Goal: Task Accomplishment & Management: Use online tool/utility

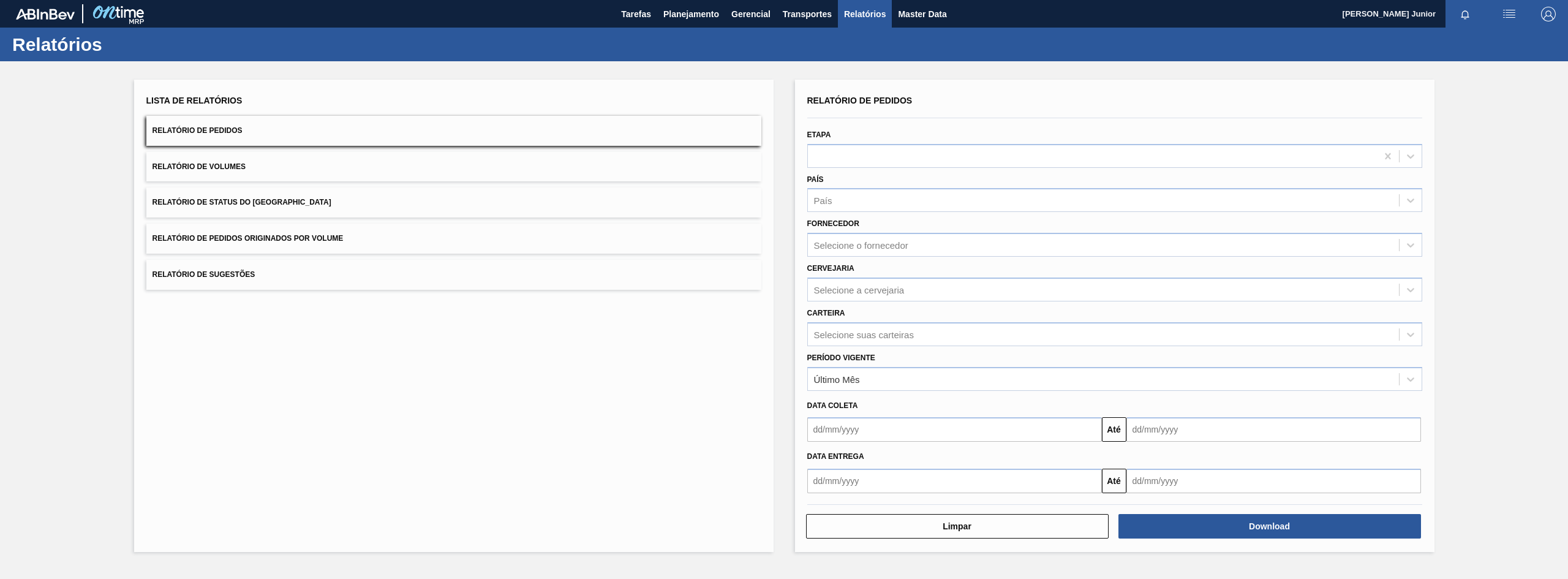
click at [253, 228] on button "Relatório de Pedidos Originados por Volume" at bounding box center [454, 239] width 615 height 30
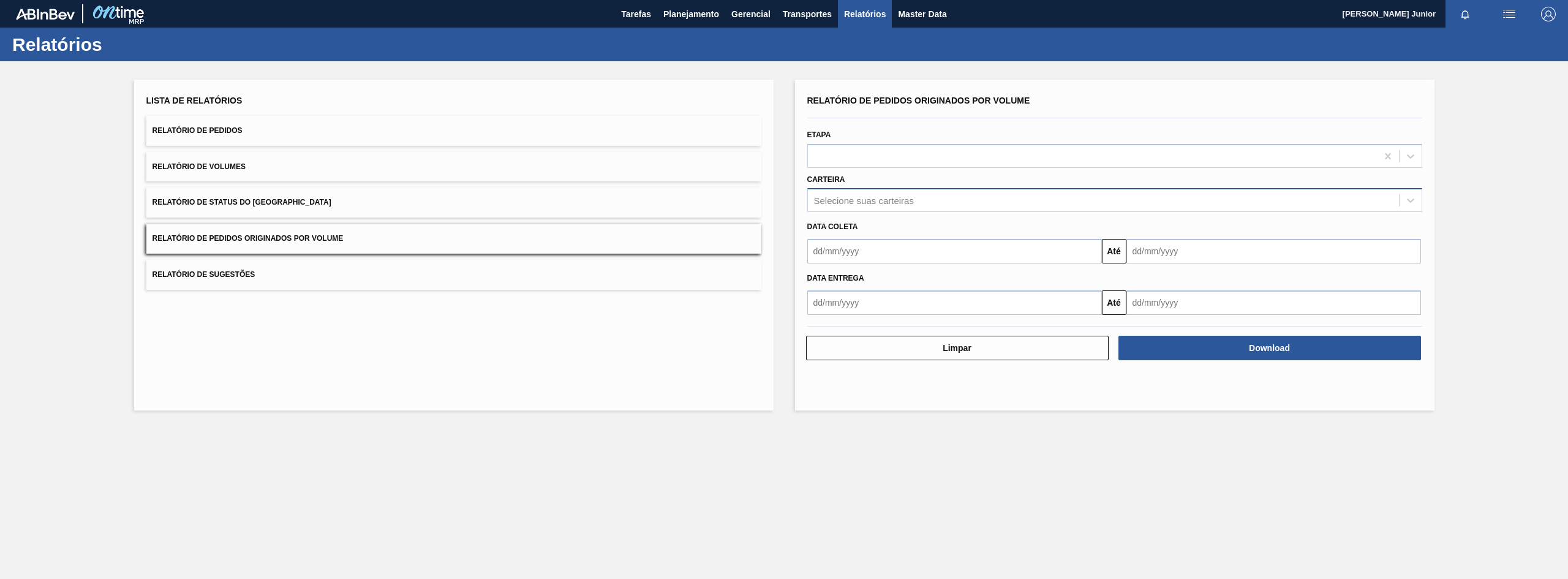
click at [848, 206] on div "Selecione suas carteiras" at bounding box center [1104, 200] width 591 height 17
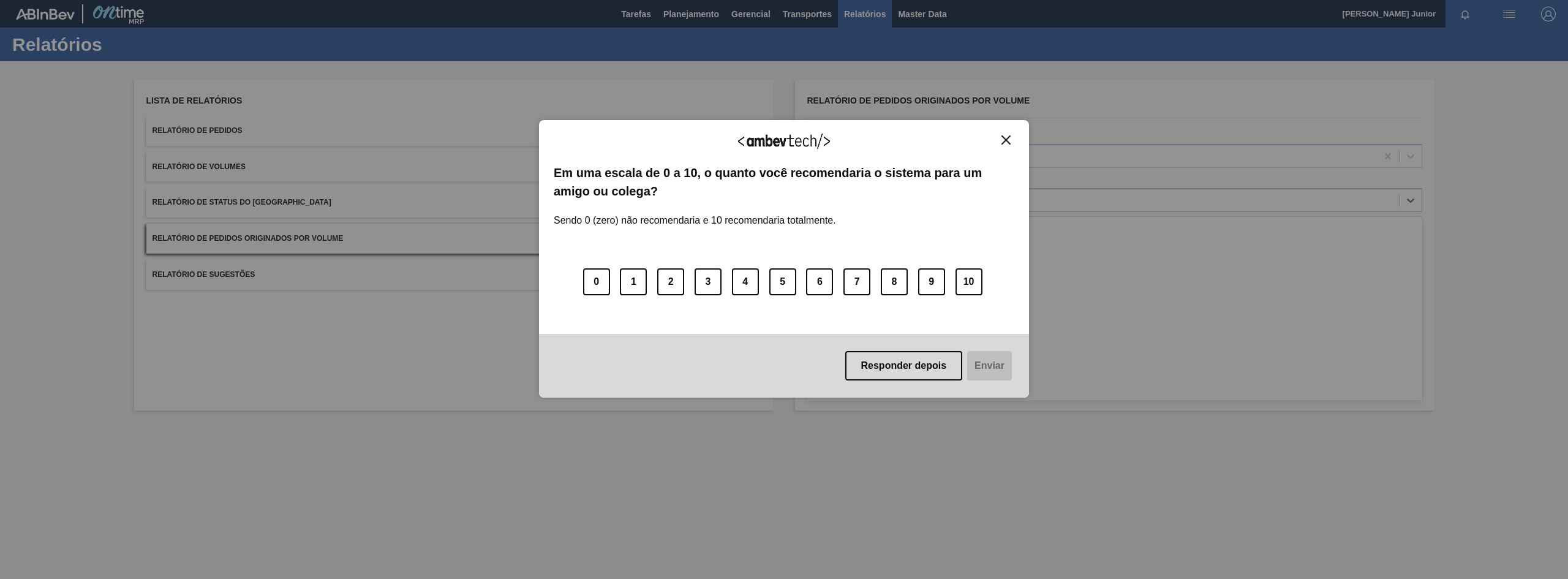
click at [1005, 135] on button "Close" at bounding box center [1006, 140] width 17 height 11
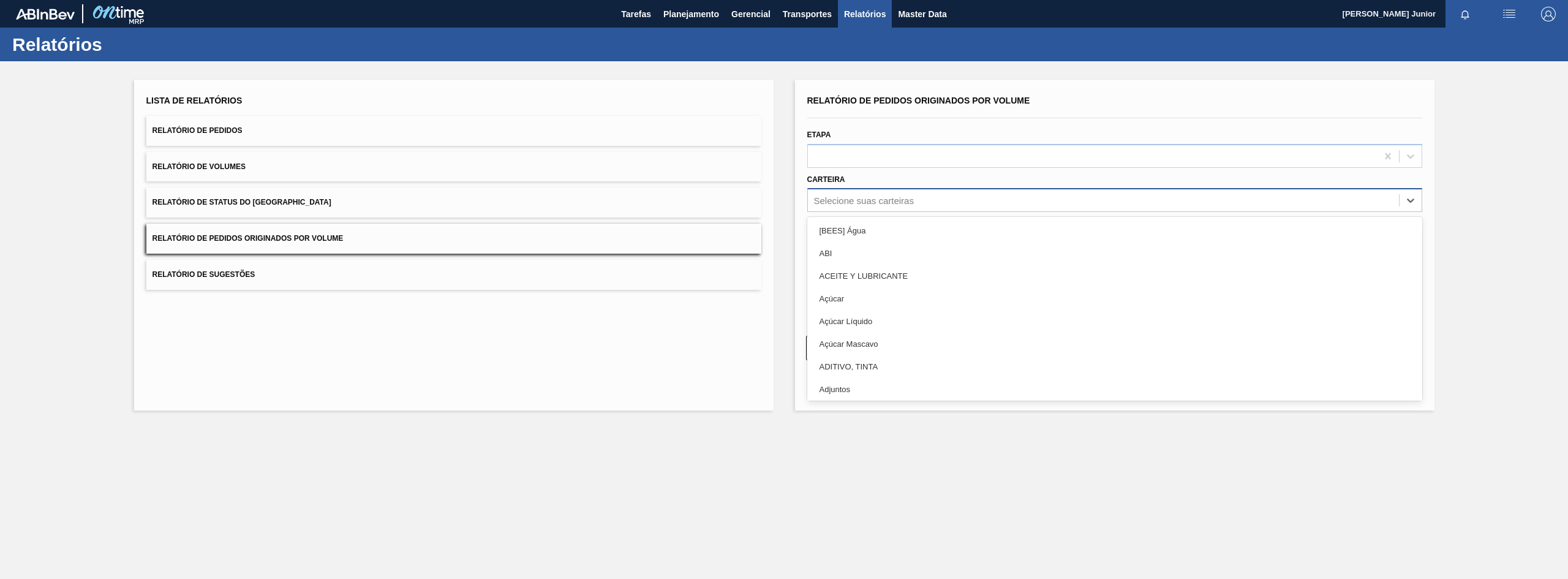
click at [926, 200] on div "Selecione suas carteiras" at bounding box center [1104, 200] width 591 height 17
type input "garr"
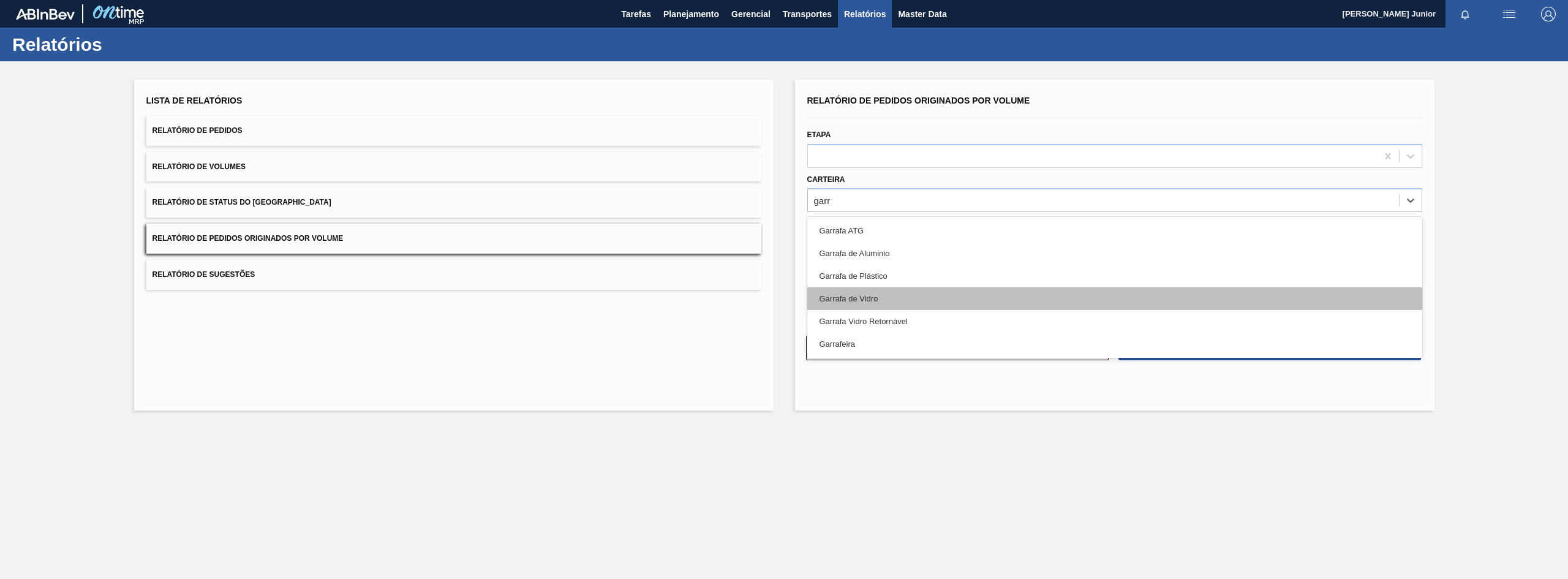
click at [899, 294] on div "Garrafa de Vidro" at bounding box center [1115, 299] width 615 height 23
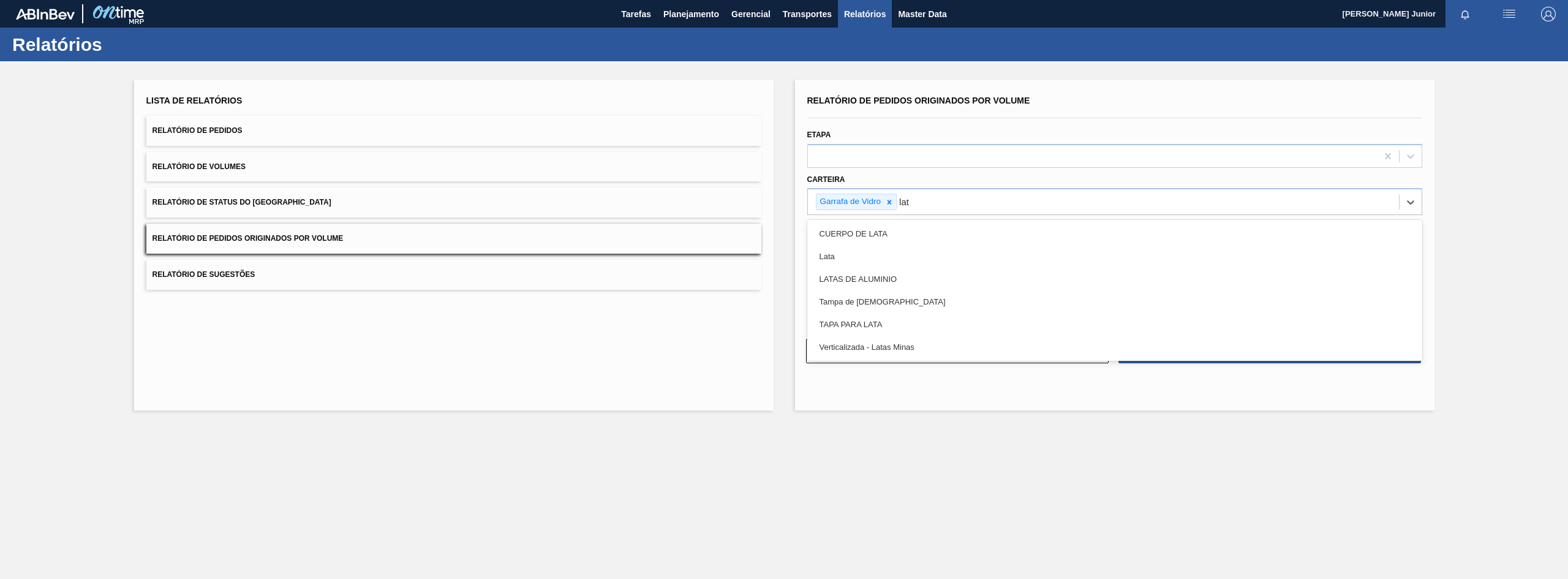
type input "lata"
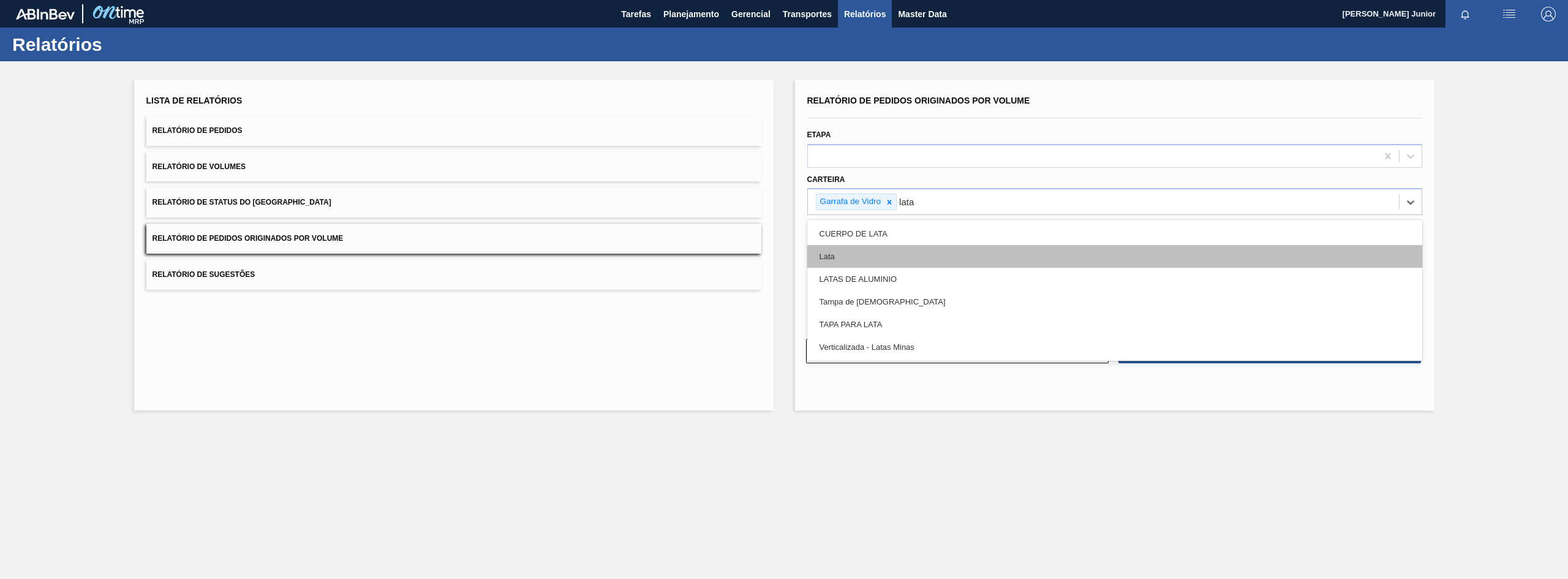
click at [923, 255] on div "Lata" at bounding box center [1115, 256] width 615 height 23
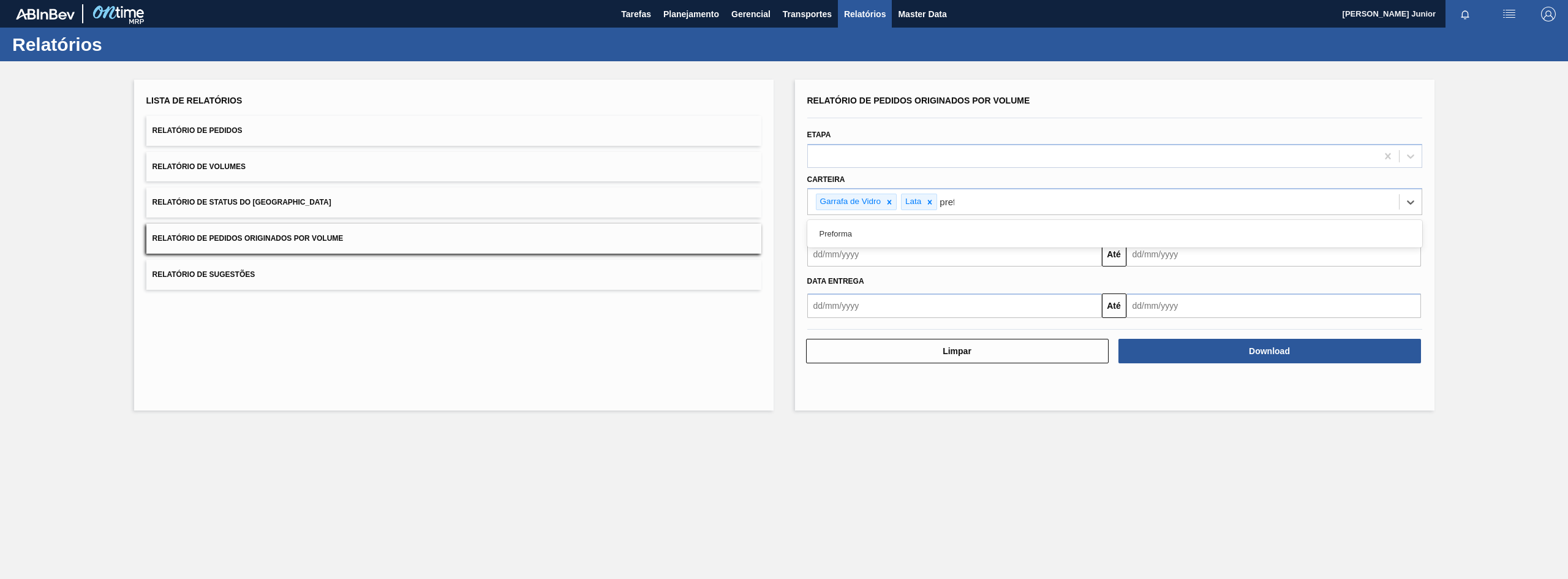
type input "prefo"
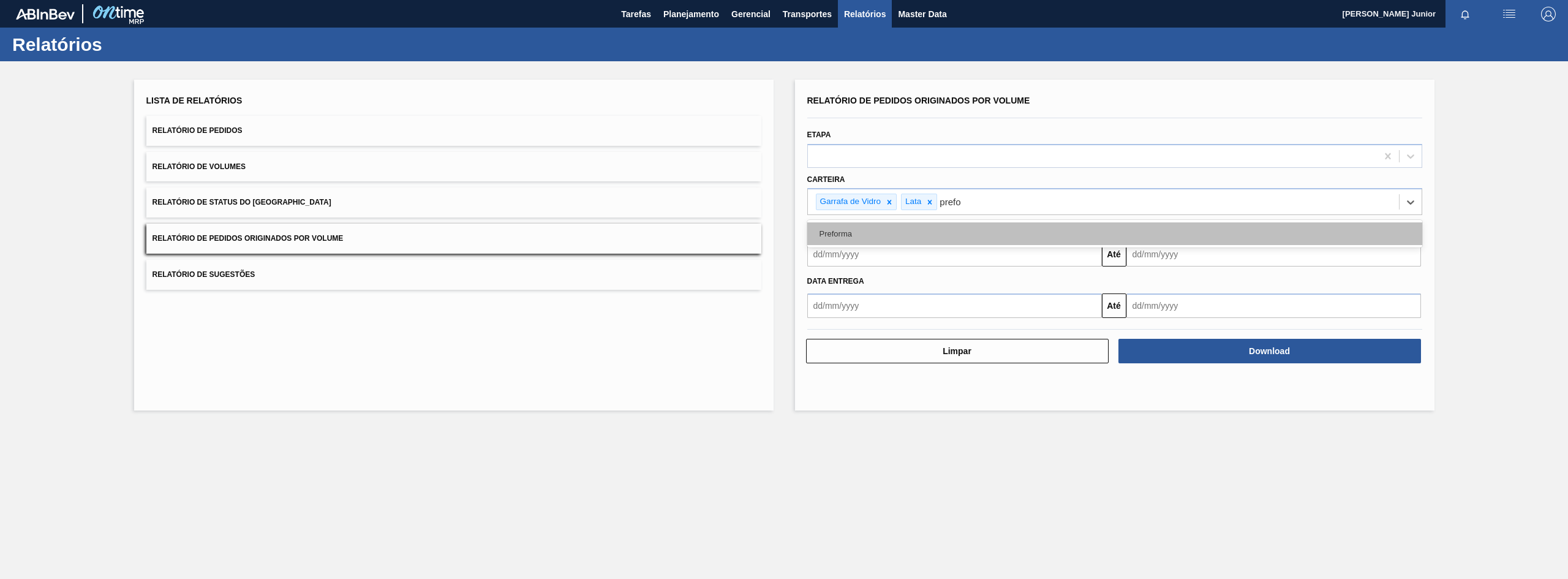
click at [923, 229] on div "Preforma" at bounding box center [1115, 234] width 615 height 23
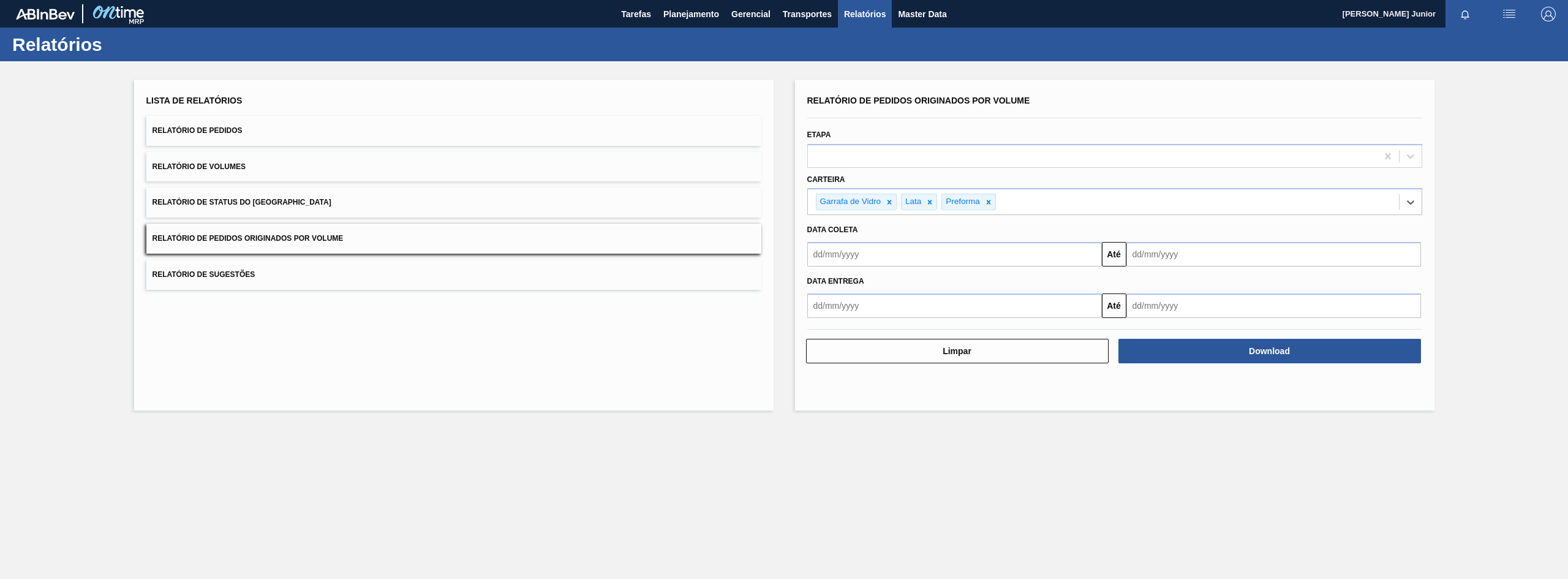
type input "a"
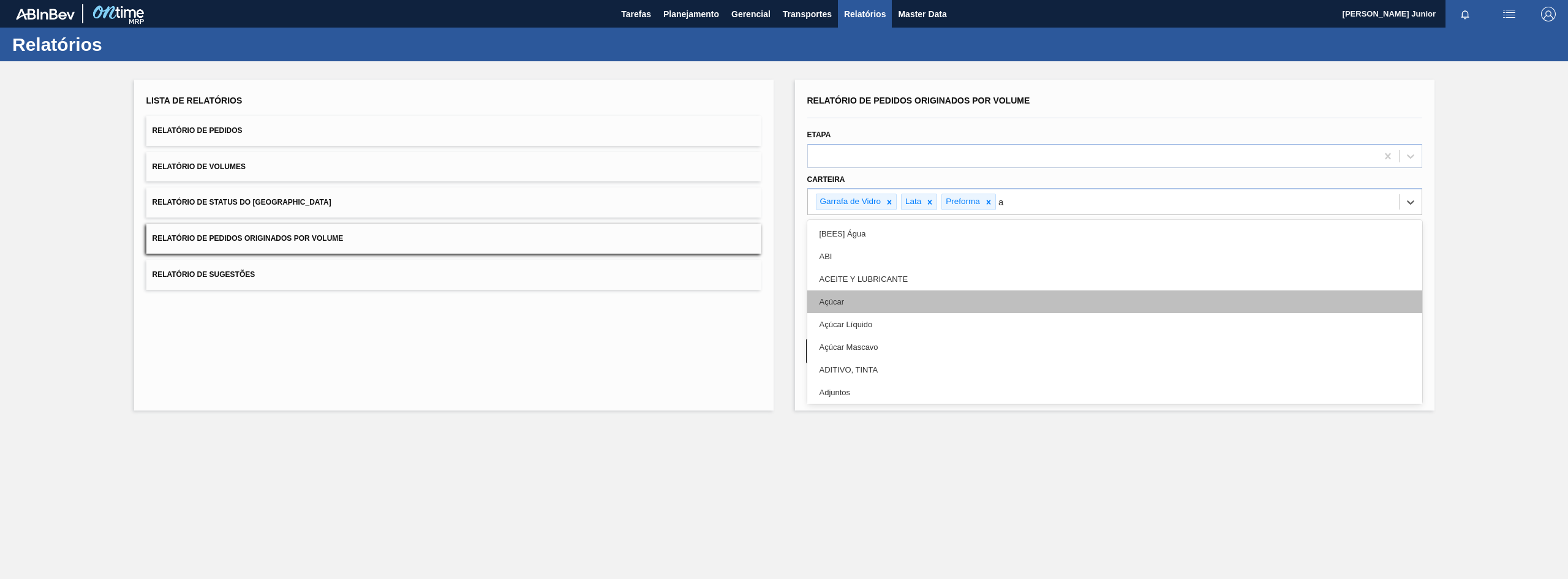
click at [903, 308] on div "Açúcar" at bounding box center [1115, 302] width 615 height 23
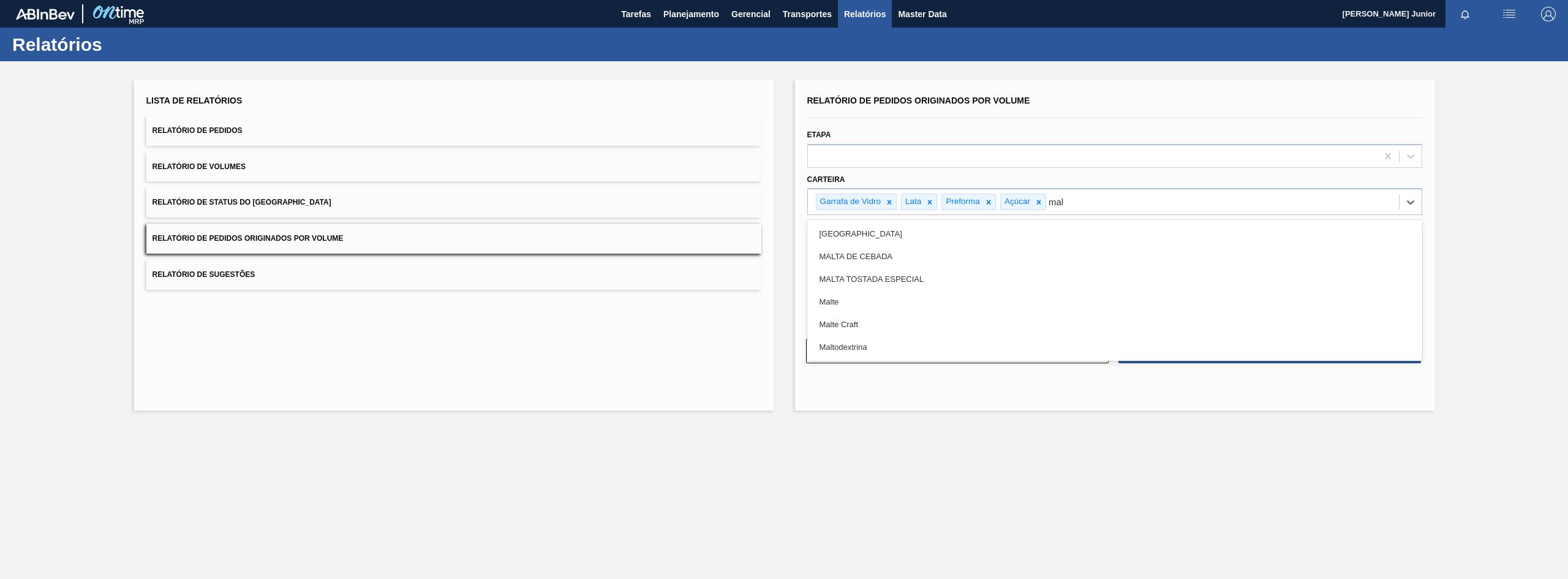
type input "malt"
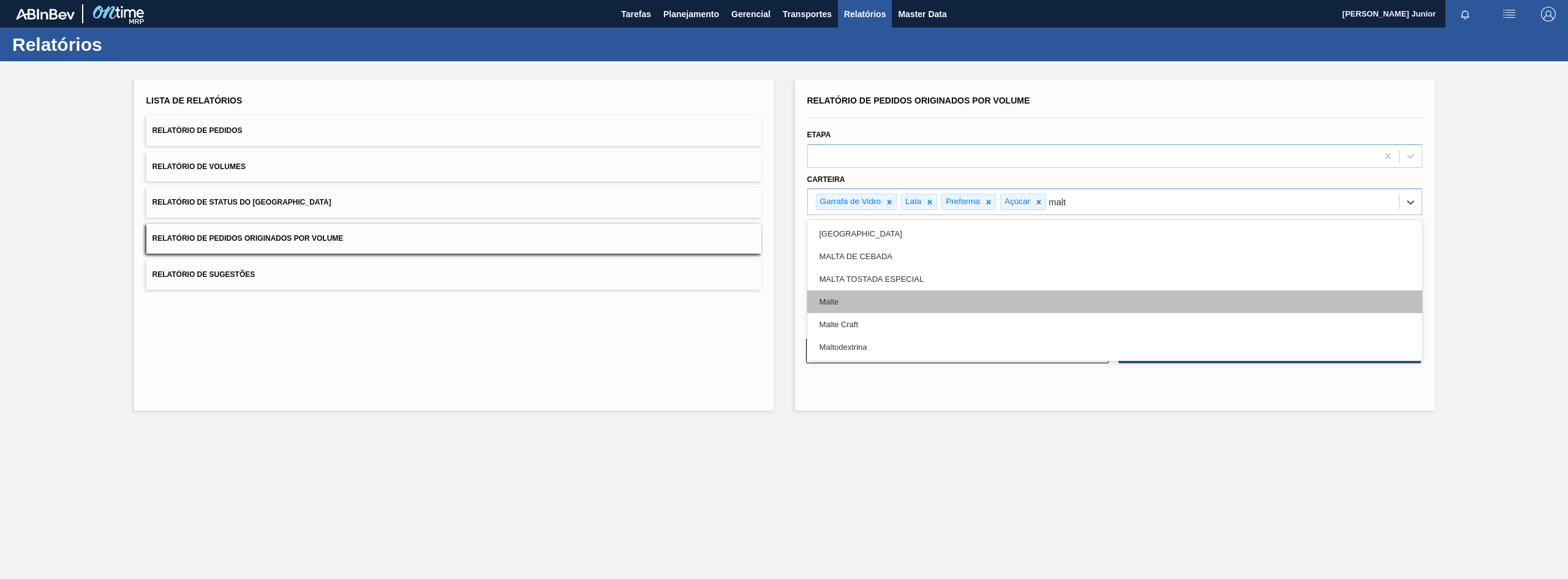
click at [900, 300] on div "Malte" at bounding box center [1115, 302] width 615 height 23
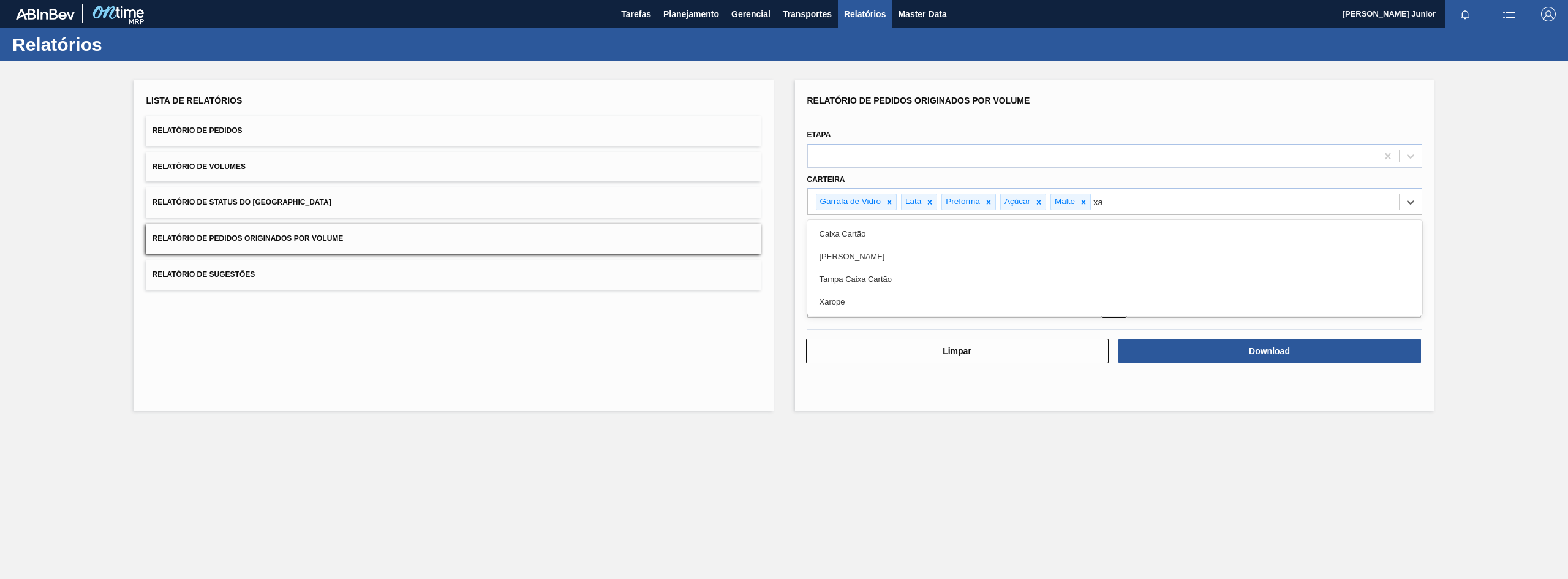
type input "xar"
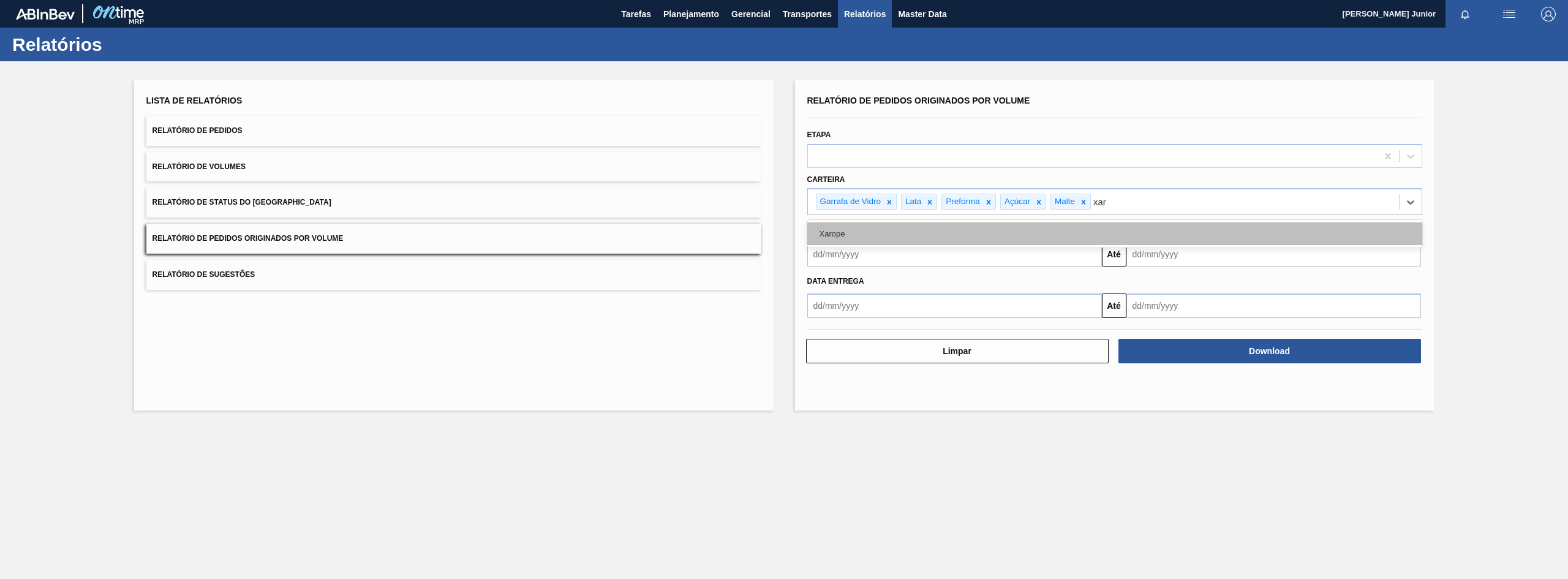
click at [910, 231] on div "Xarope" at bounding box center [1115, 234] width 615 height 23
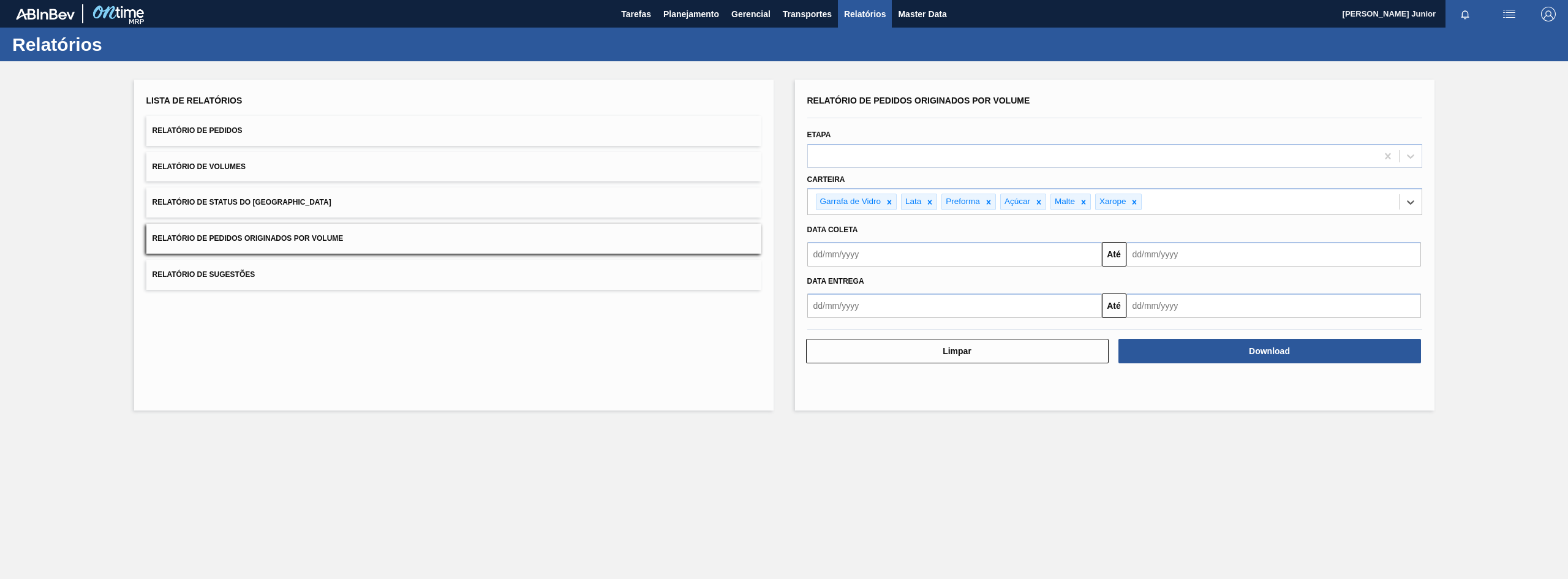
click at [906, 258] on input "text" at bounding box center [955, 254] width 295 height 24
click at [821, 279] on div "setembro 2025" at bounding box center [882, 283] width 147 height 11
click at [819, 283] on button "Previous Month" at bounding box center [818, 283] width 8 height 8
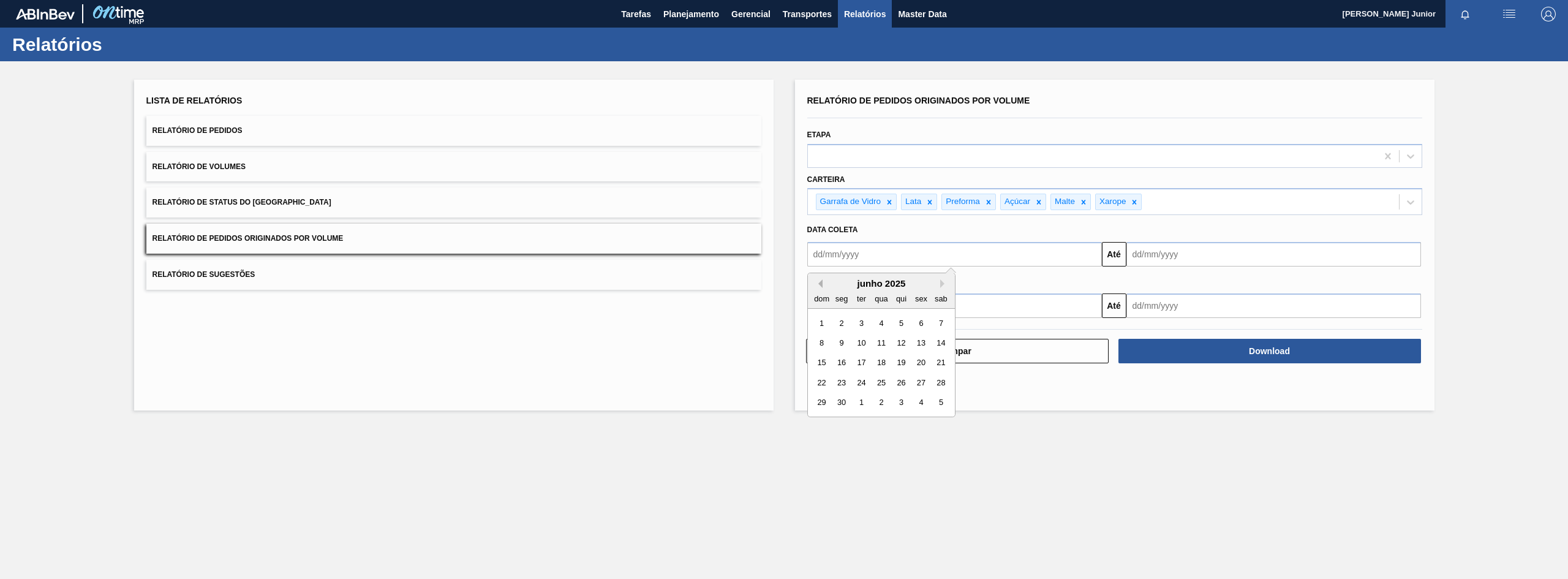
click at [819, 284] on button "Previous Month" at bounding box center [818, 283] width 8 height 8
click at [821, 286] on button "Previous Month" at bounding box center [818, 283] width 8 height 8
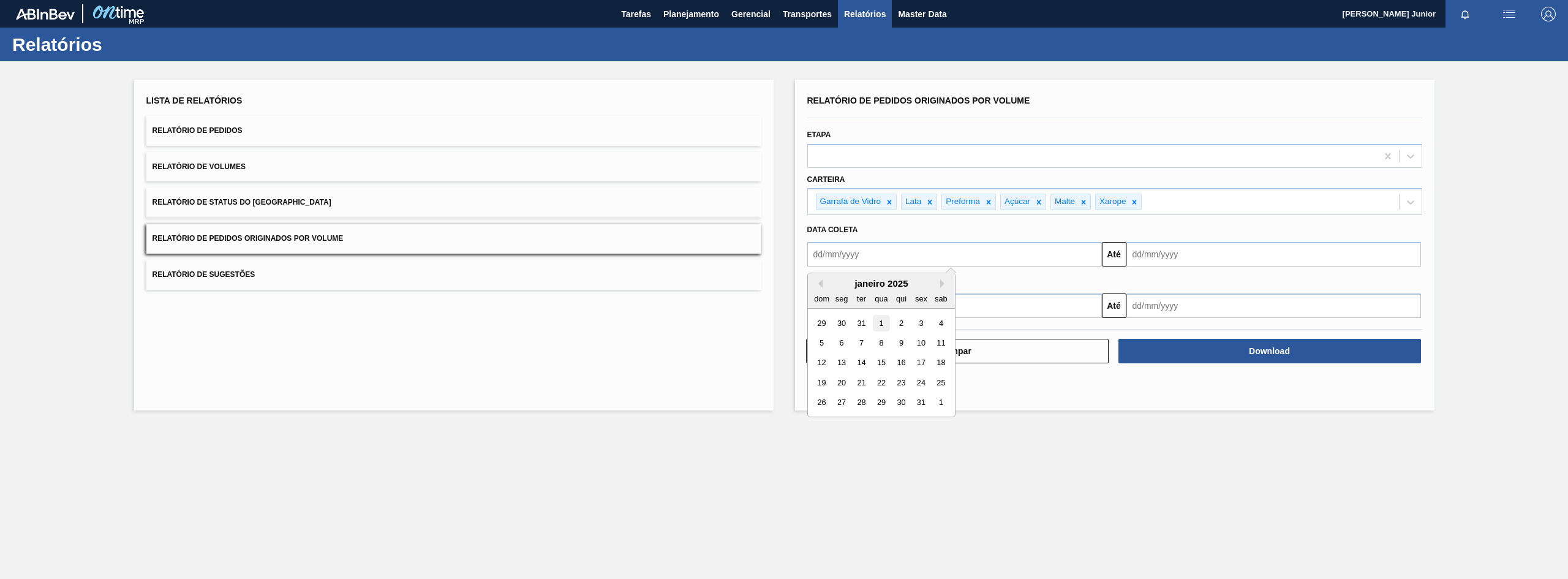
click at [885, 320] on div "1" at bounding box center [882, 323] width 17 height 17
type input "[DATE]"
click at [1219, 258] on input "text" at bounding box center [1274, 254] width 295 height 24
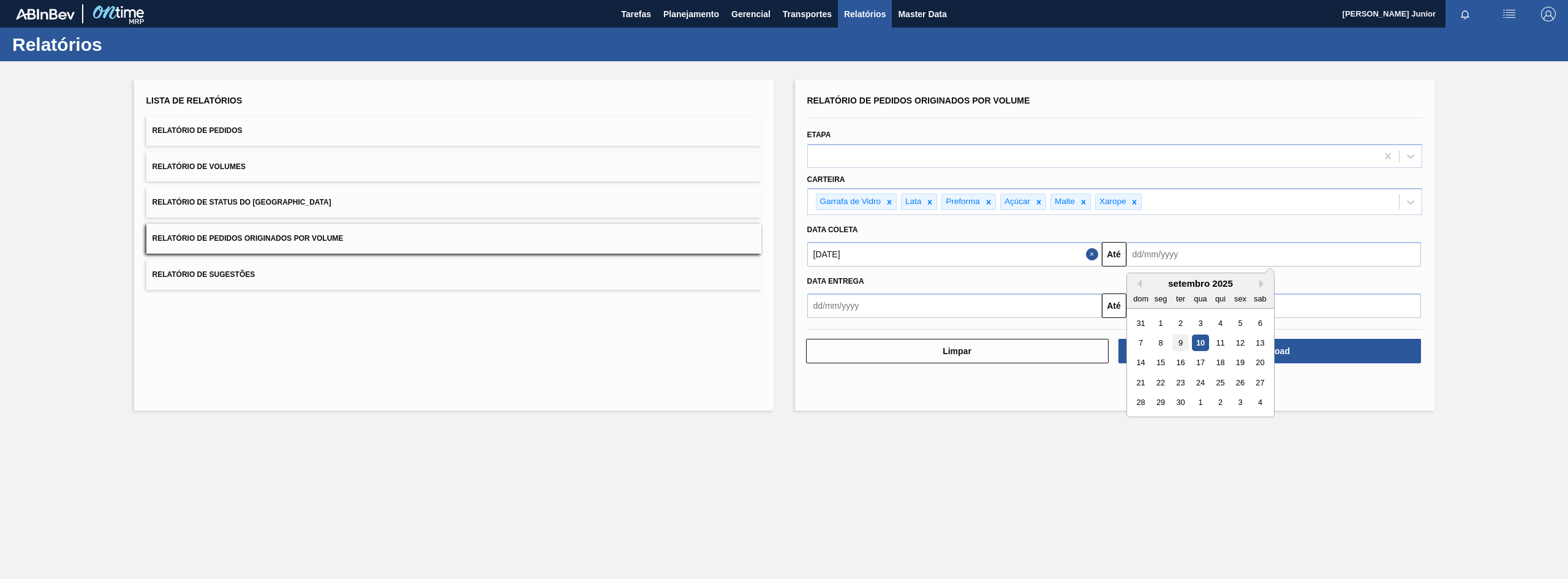
click at [1185, 341] on div "9" at bounding box center [1180, 342] width 17 height 17
type input "[DATE]"
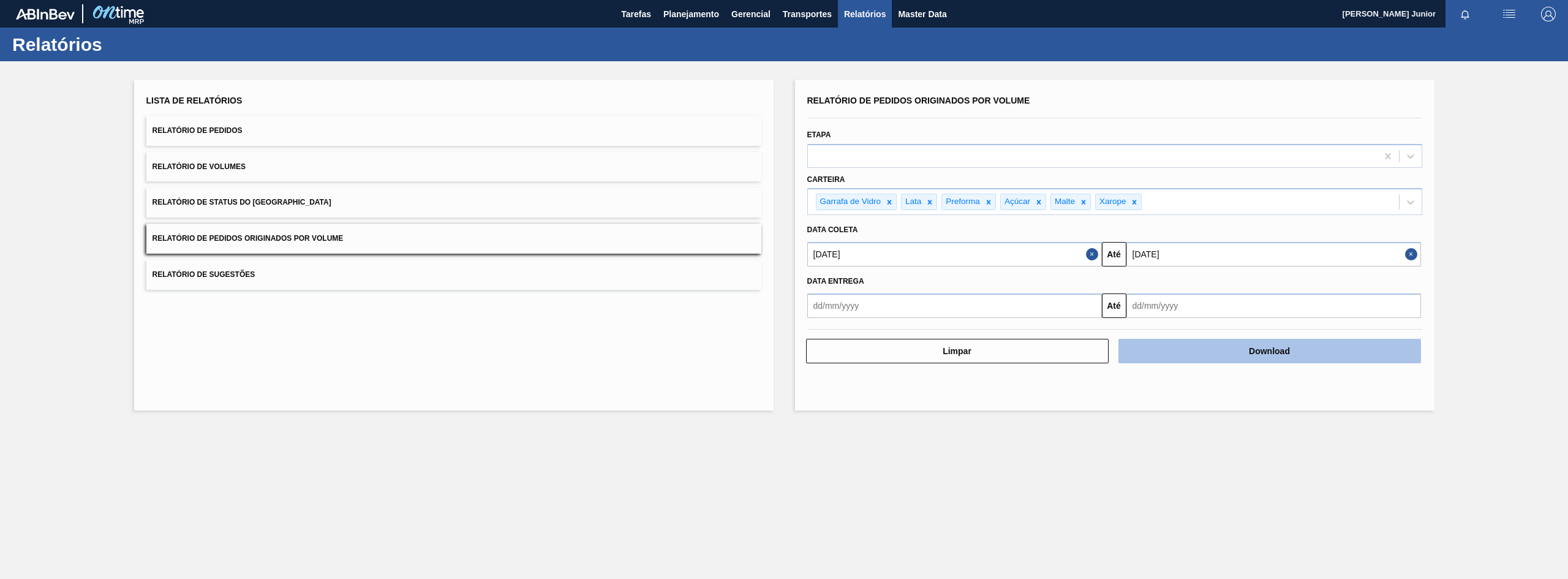
click at [1230, 345] on button "Download" at bounding box center [1270, 351] width 302 height 24
